Goal: Check status: Check status

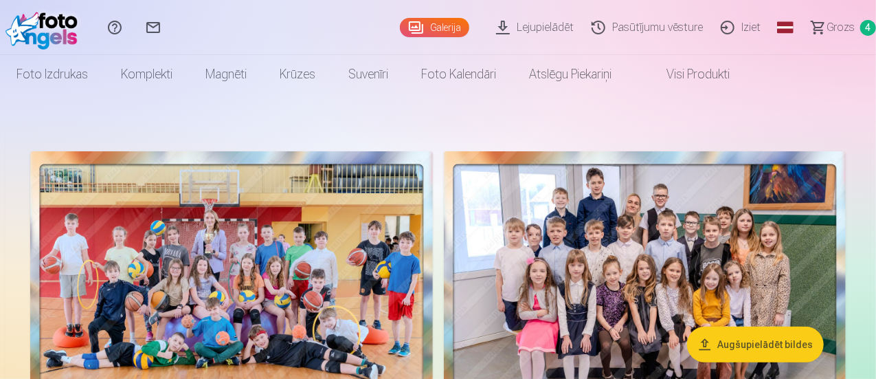
click at [600, 25] on link "Pasūtījumu vēsture" at bounding box center [649, 27] width 129 height 55
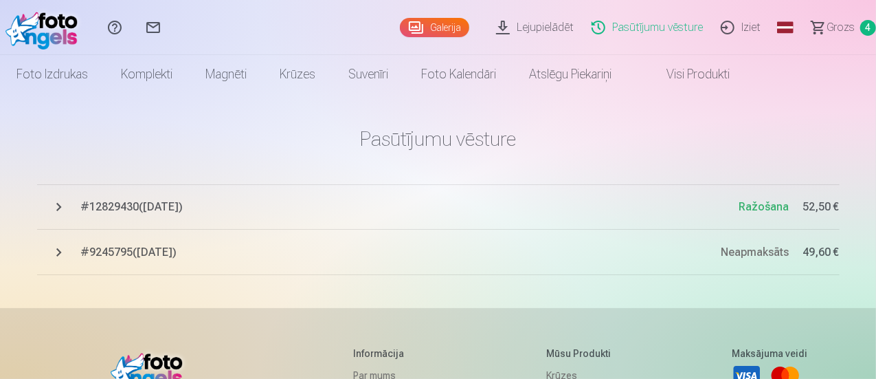
click at [189, 256] on span "# 9245795 ( 18.08.2025 )" at bounding box center [401, 252] width 640 height 16
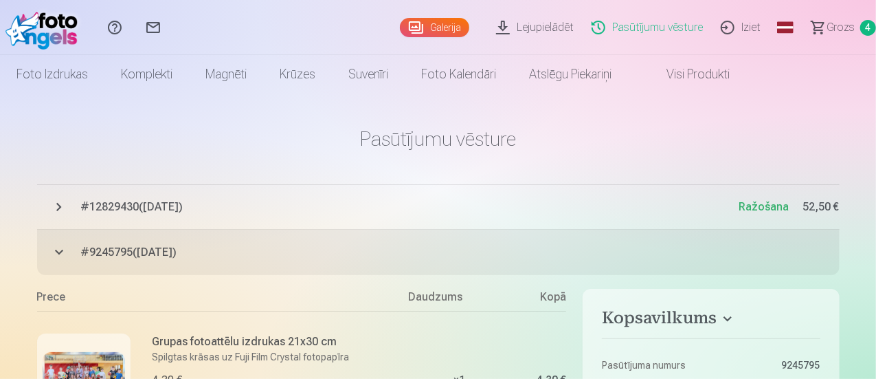
click at [139, 193] on button "# 12829430 ( 18.08.2025 ) Ražošana 52,50 €" at bounding box center [438, 206] width 802 height 45
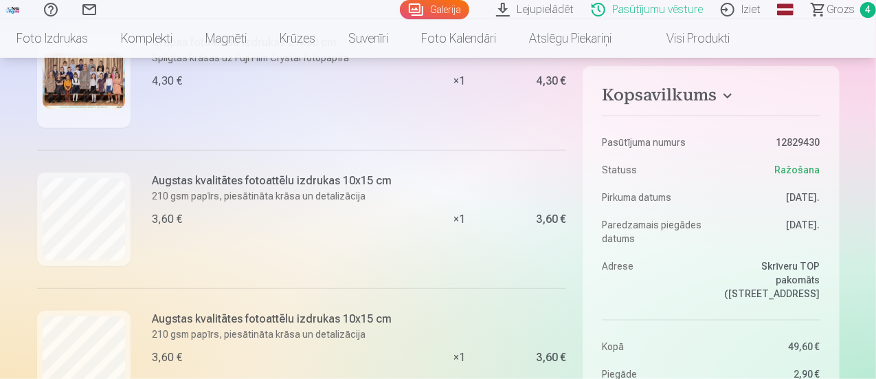
scroll to position [618, 0]
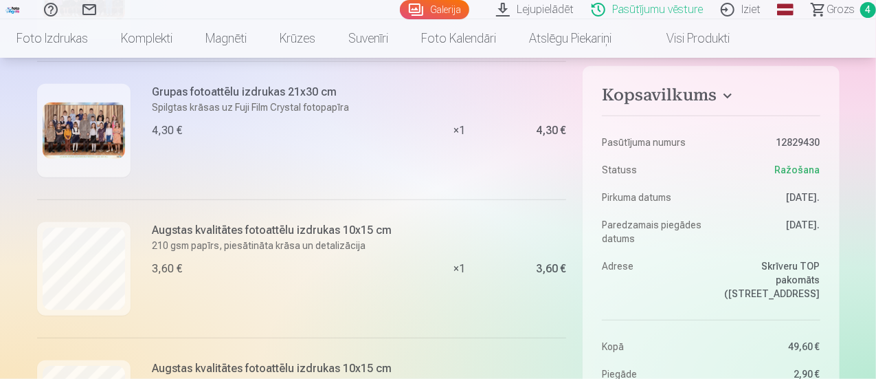
click at [731, 13] on link "Iziet" at bounding box center [743, 9] width 58 height 19
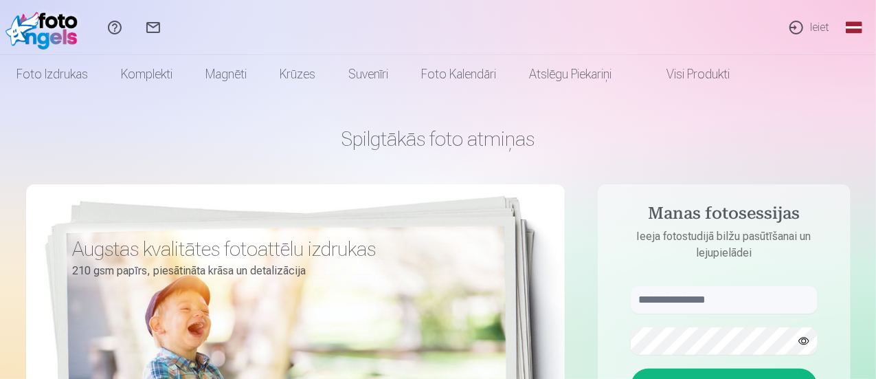
click at [820, 31] on link "Ieiet" at bounding box center [808, 27] width 63 height 55
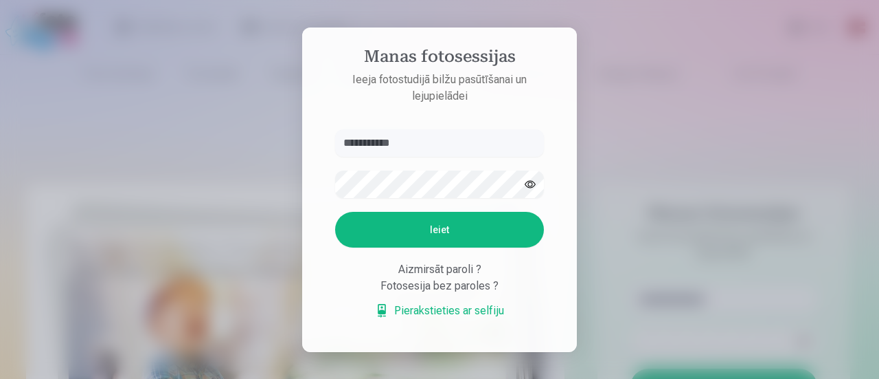
type input "**********"
click at [431, 219] on button "Ieiet" at bounding box center [439, 230] width 209 height 36
